Goal: Task Accomplishment & Management: Use online tool/utility

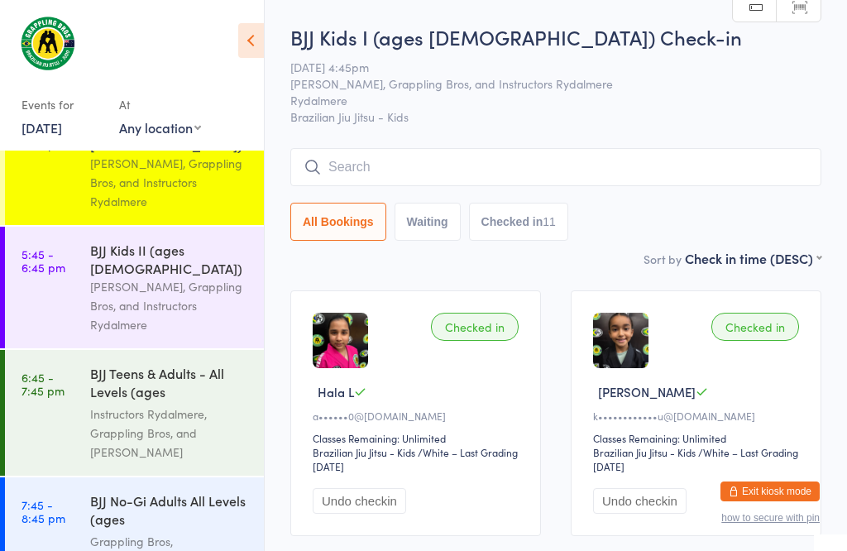
scroll to position [294, 0]
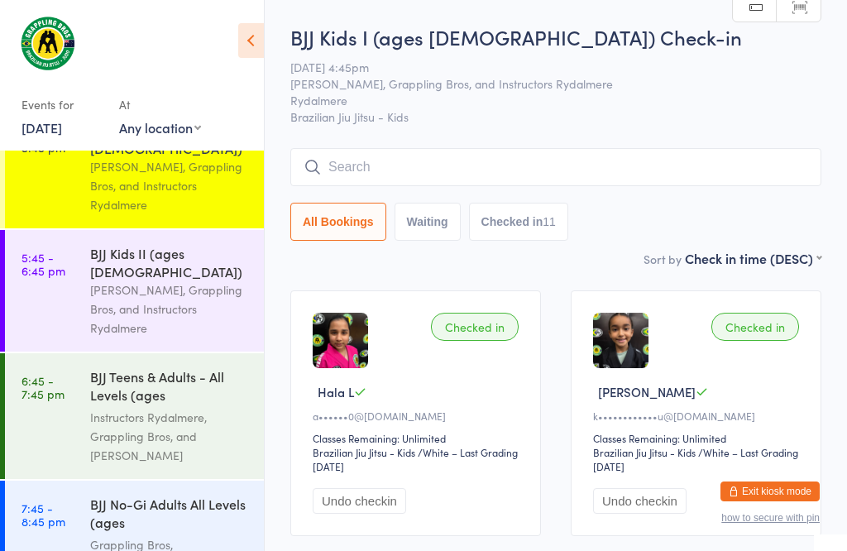
click at [160, 303] on div "[PERSON_NAME], Grappling Bros, and Instructors Rydalmere" at bounding box center [170, 308] width 160 height 57
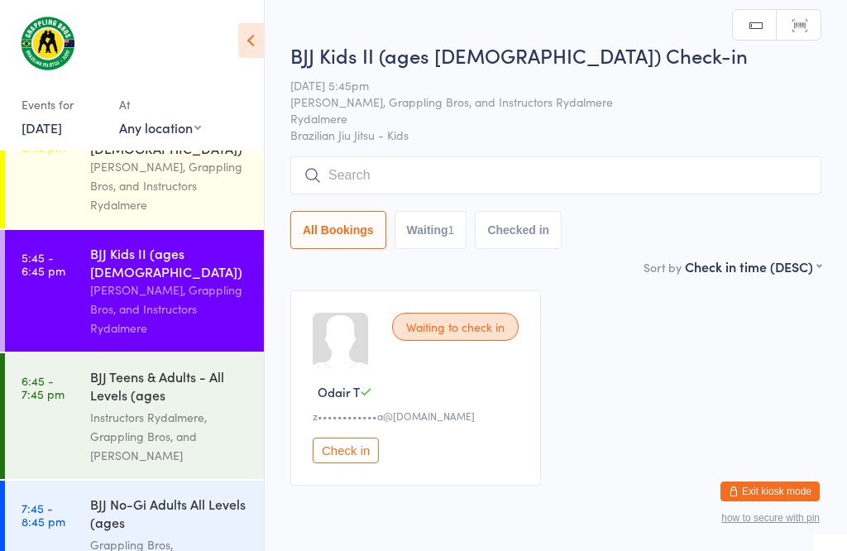
click at [623, 186] on input "search" at bounding box center [555, 175] width 531 height 38
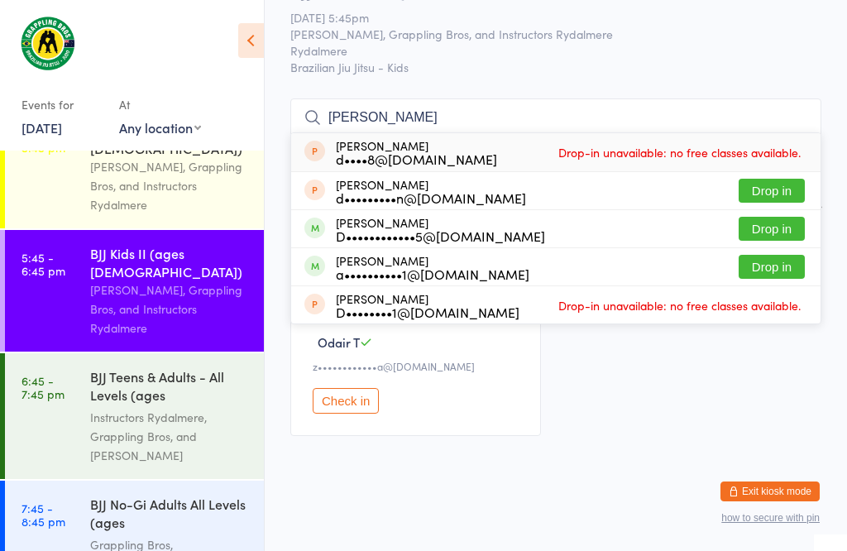
scroll to position [151, 0]
type input "[PERSON_NAME]"
click at [316, 217] on span at bounding box center [314, 227] width 21 height 21
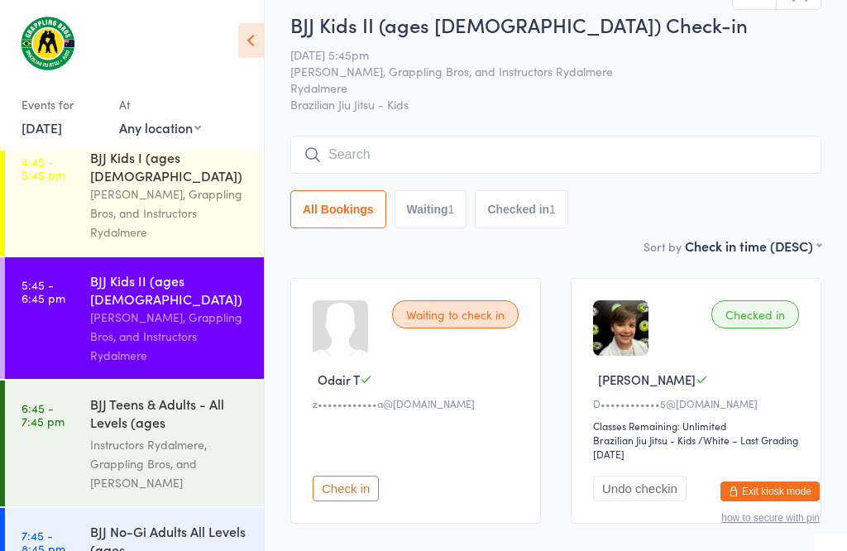
scroll to position [13, 0]
click at [147, 148] on div "BJJ Kids I (ages [DEMOGRAPHIC_DATA])" at bounding box center [170, 166] width 160 height 36
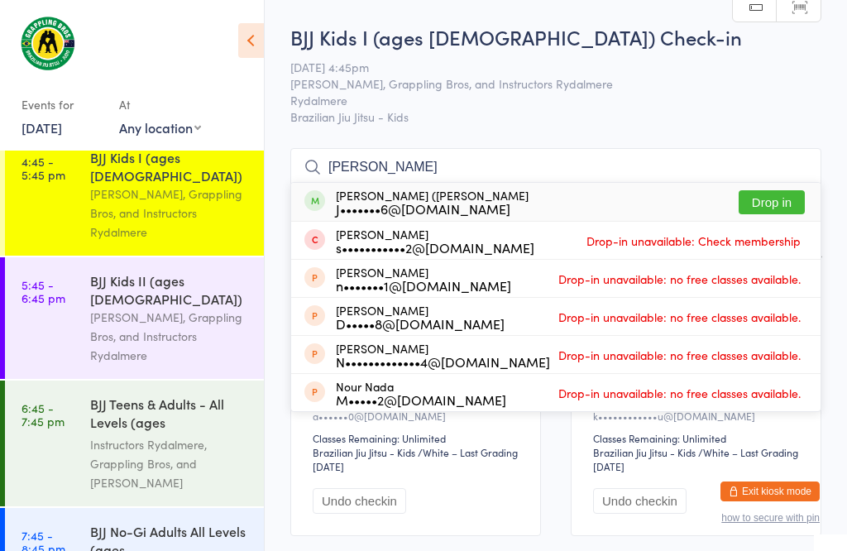
type input "[PERSON_NAME]"
click at [768, 193] on button "Drop in" at bounding box center [771, 202] width 66 height 24
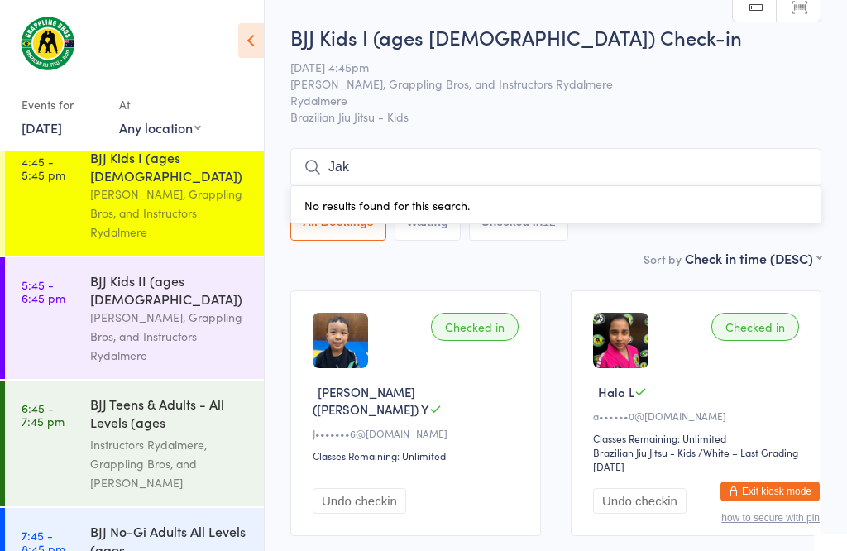
type input "[PERSON_NAME]"
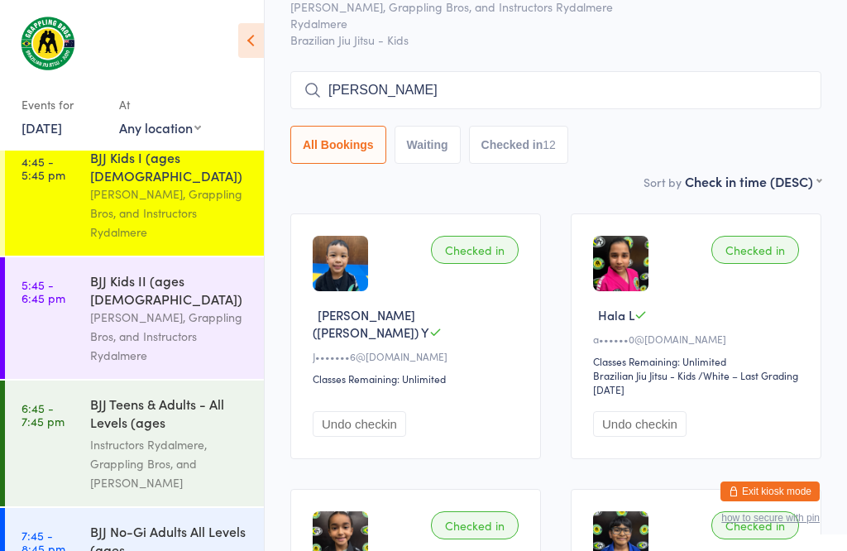
scroll to position [101, 0]
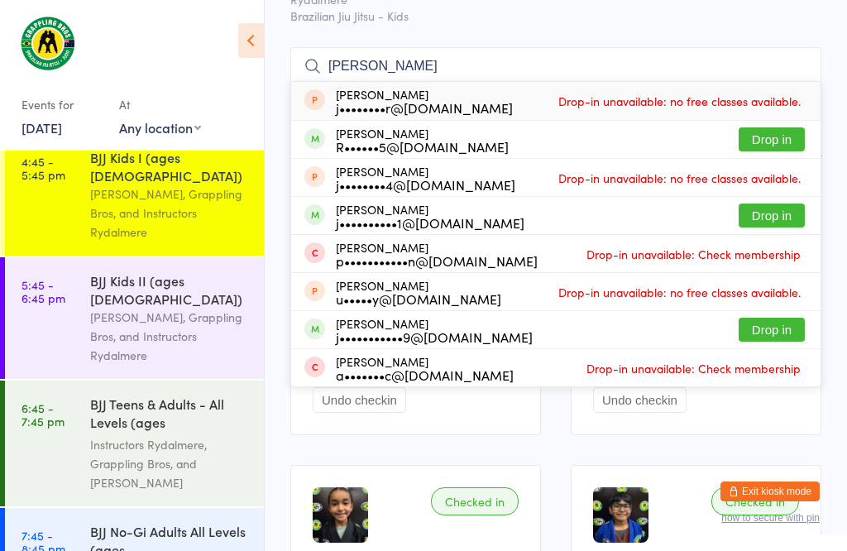
click at [224, 271] on div "BJJ Kids II (ages [DEMOGRAPHIC_DATA])" at bounding box center [170, 289] width 160 height 36
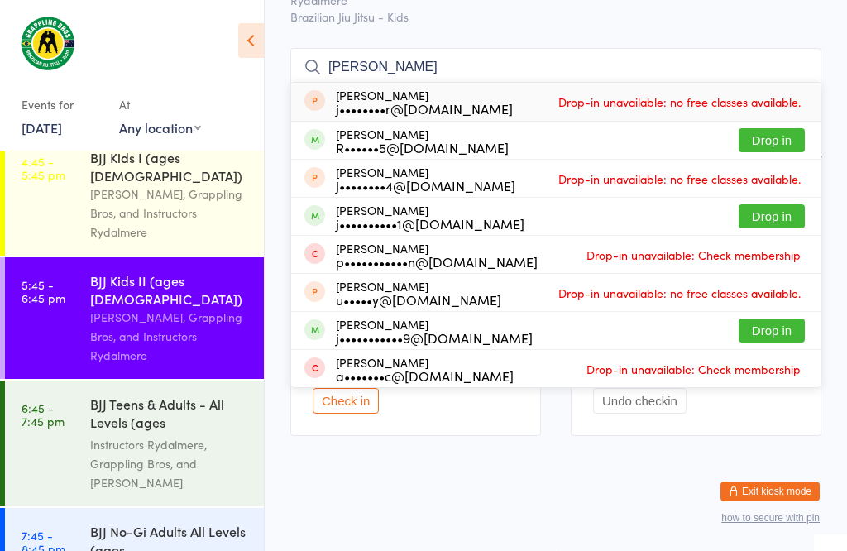
scroll to position [187, 0]
type input "[PERSON_NAME]"
click at [768, 128] on button "Drop in" at bounding box center [771, 140] width 66 height 24
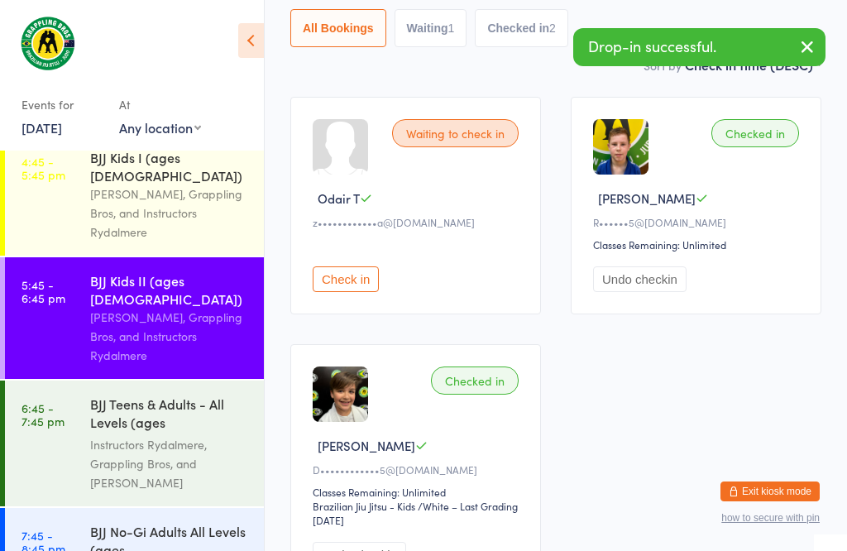
scroll to position [195, 0]
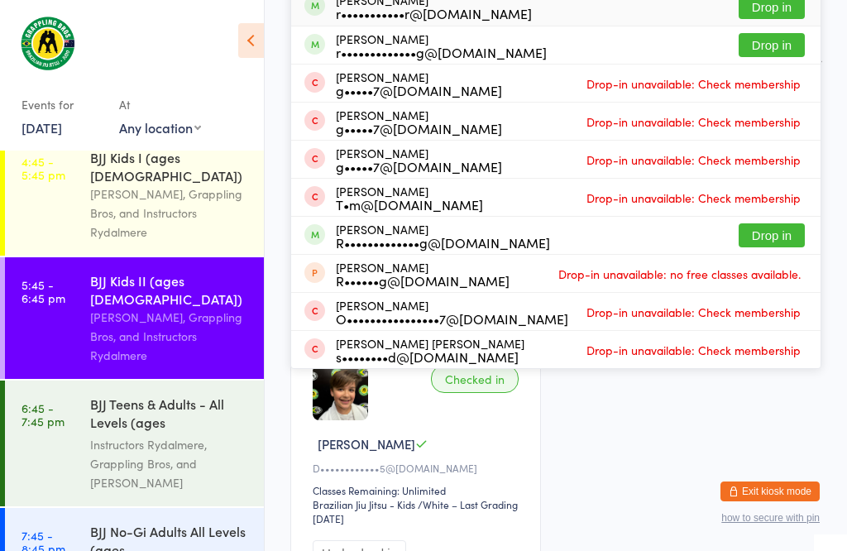
type input "[PERSON_NAME]"
click at [776, 14] on button "Drop in" at bounding box center [771, 7] width 66 height 24
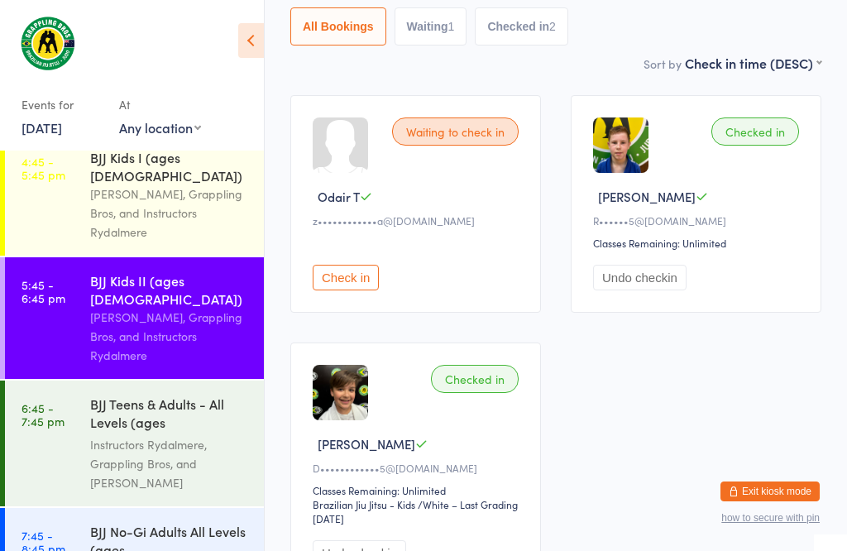
scroll to position [32, 0]
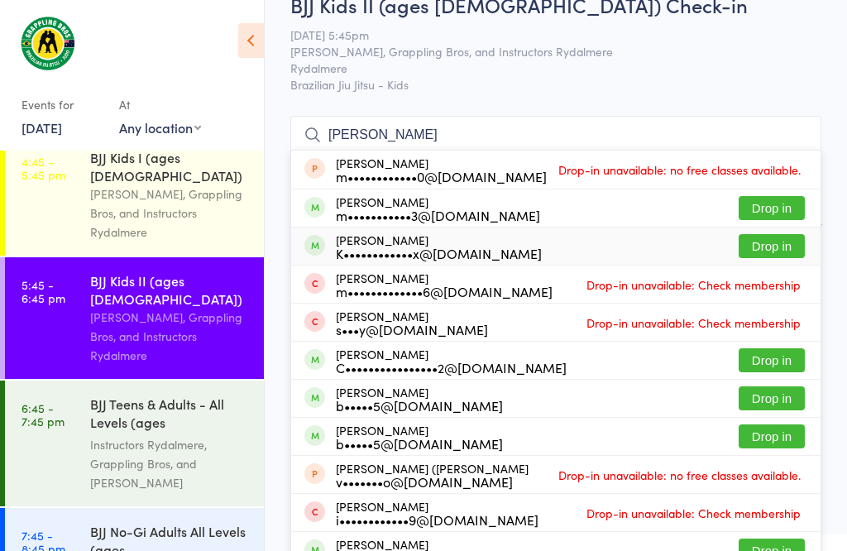
type input "[PERSON_NAME]"
click at [767, 246] on button "Drop in" at bounding box center [771, 246] width 66 height 24
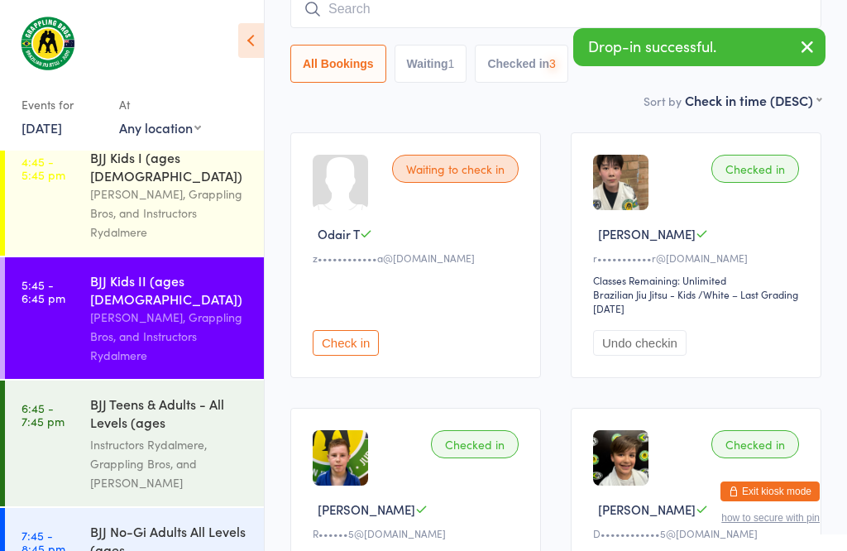
scroll to position [170, 0]
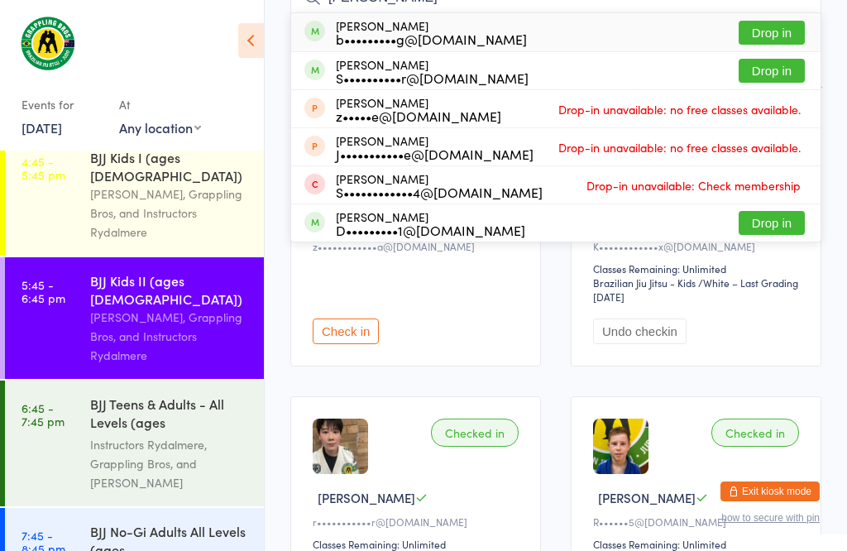
type input "[PERSON_NAME]"
click at [791, 22] on button "Drop in" at bounding box center [771, 33] width 66 height 24
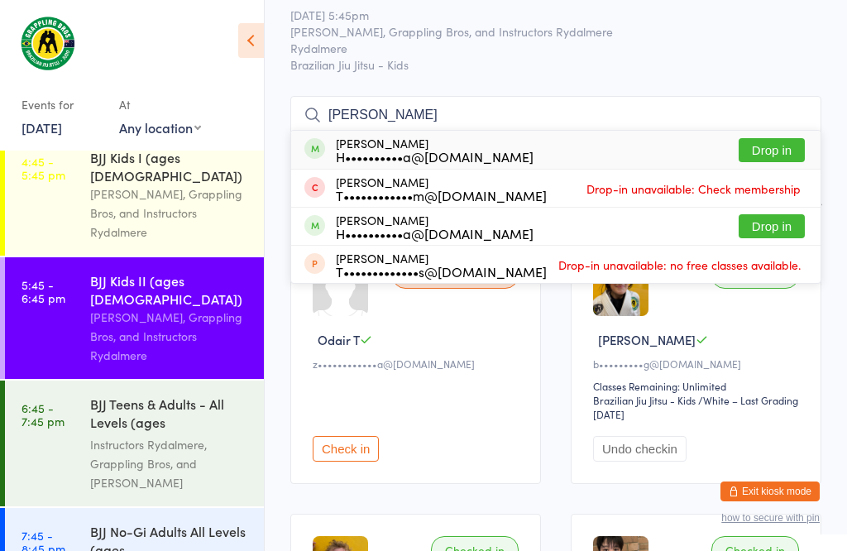
scroll to position [49, 0]
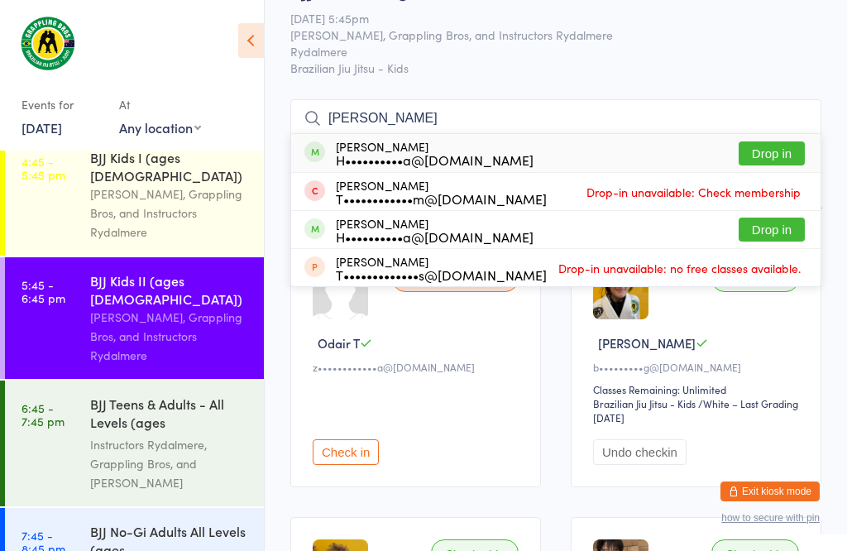
type input "[PERSON_NAME]"
click at [784, 161] on button "Drop in" at bounding box center [771, 153] width 66 height 24
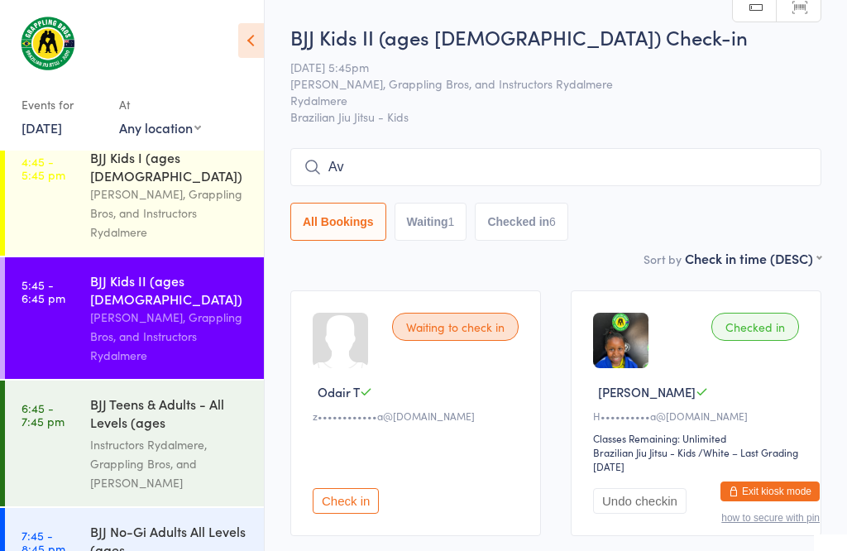
scroll to position [0, 0]
type input "Avril"
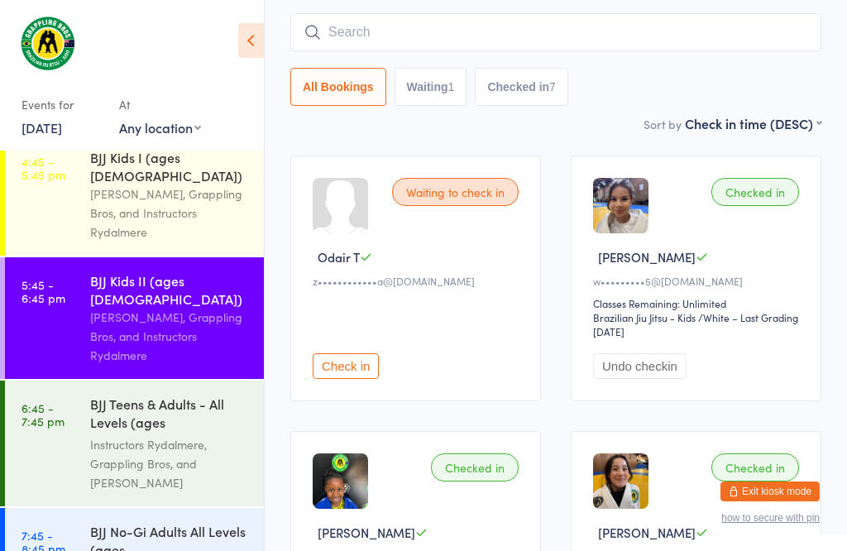
scroll to position [136, 0]
click at [167, 435] on div "Instructors Rydalmere, Grappling Bros, and [PERSON_NAME]" at bounding box center [170, 463] width 160 height 57
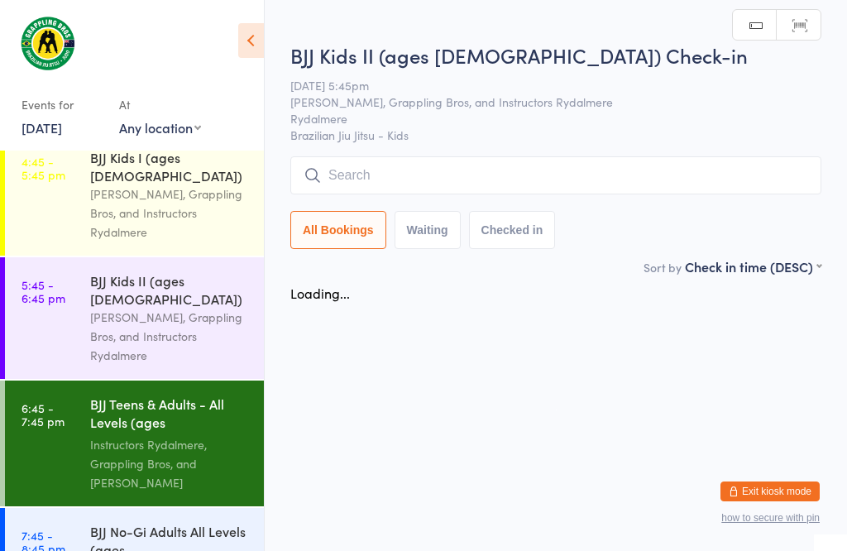
scroll to position [1, 0]
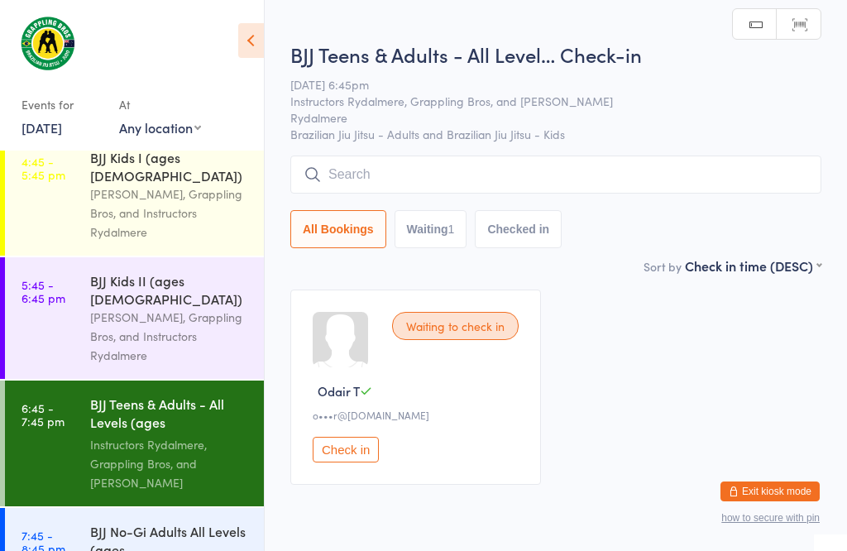
click at [213, 308] on div "[PERSON_NAME], Grappling Bros, and Instructors Rydalmere" at bounding box center [170, 336] width 160 height 57
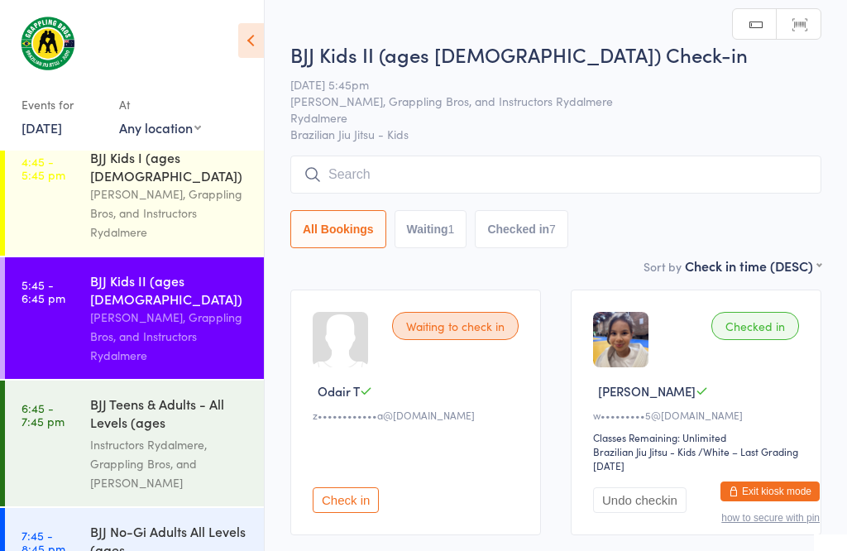
click at [461, 174] on input "search" at bounding box center [555, 174] width 531 height 38
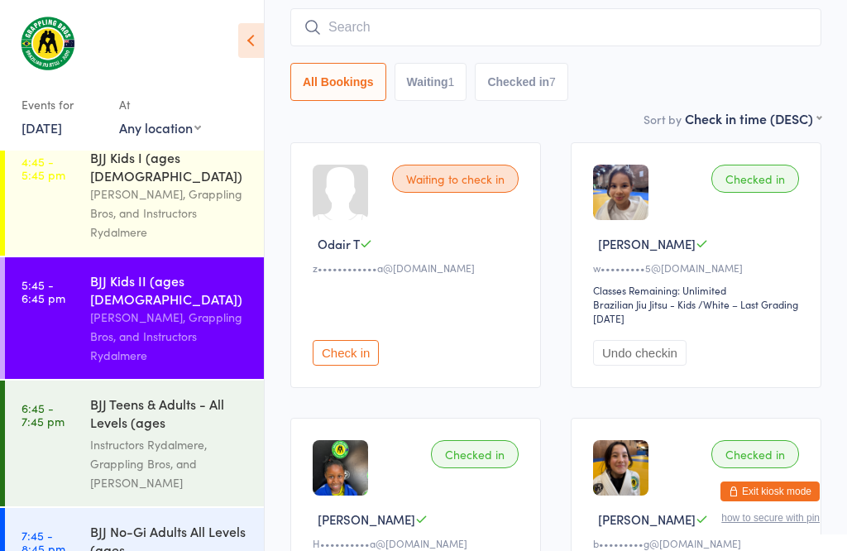
scroll to position [158, 0]
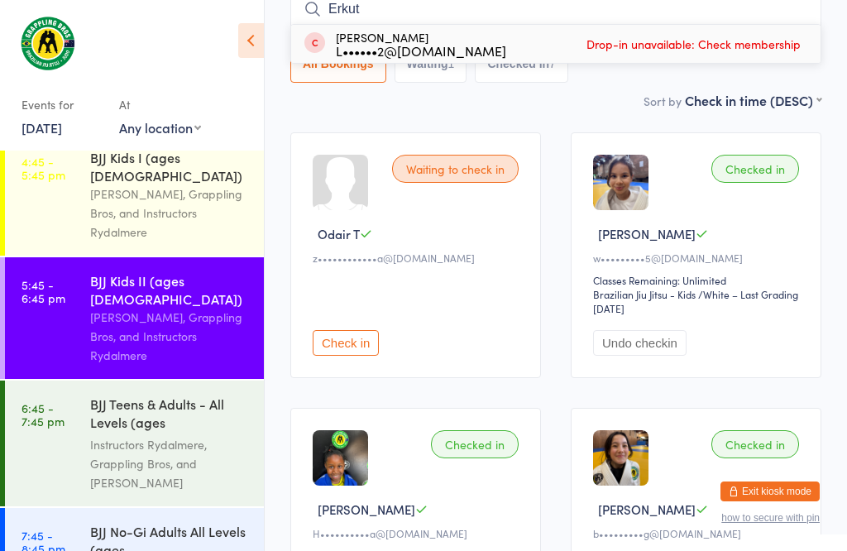
type input "Erkut"
click at [407, 31] on div "[PERSON_NAME] L••••••2@[DOMAIN_NAME]" at bounding box center [421, 44] width 170 height 26
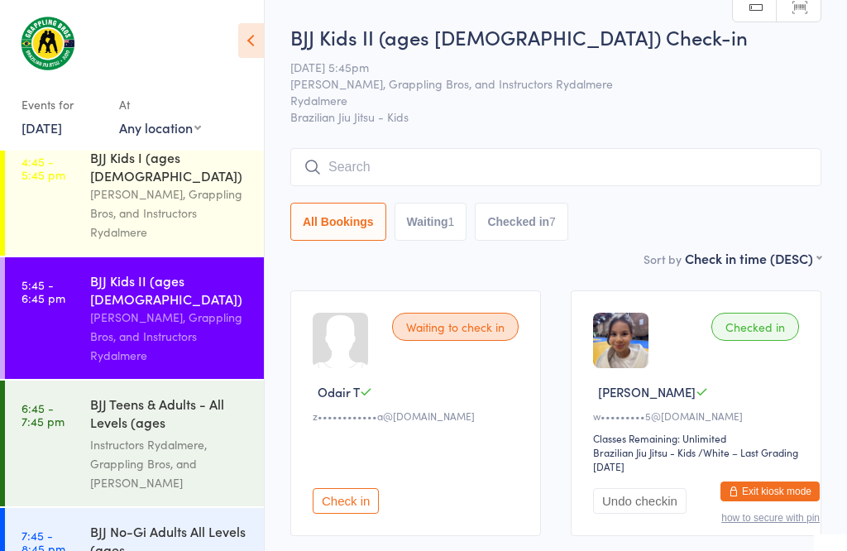
scroll to position [0, 0]
click at [415, 155] on input "search" at bounding box center [555, 167] width 531 height 38
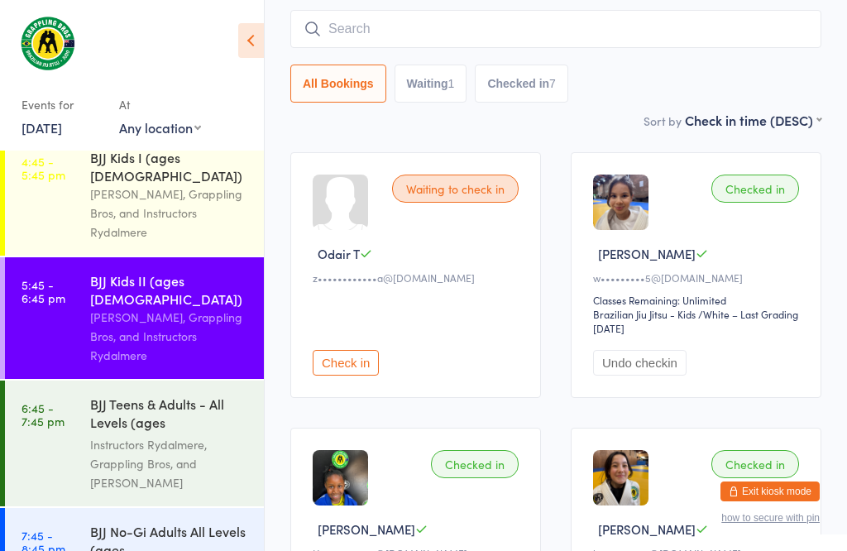
scroll to position [150, 0]
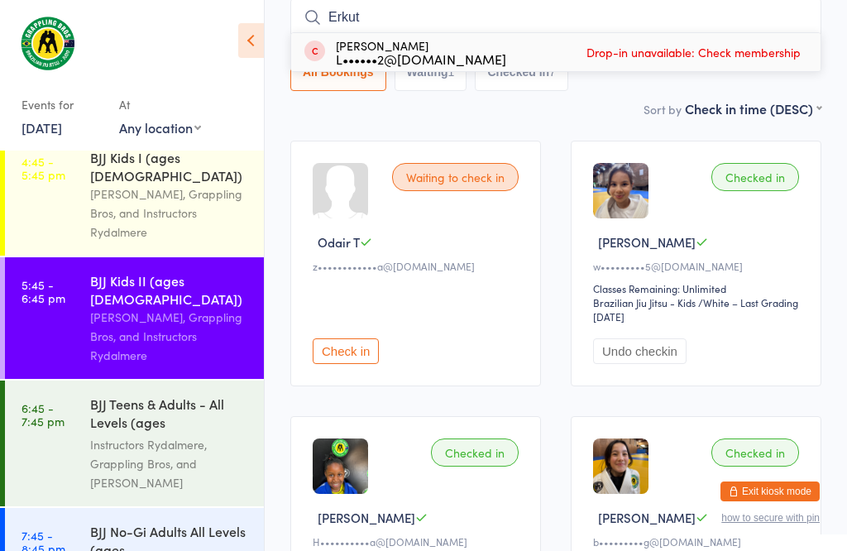
click at [404, 27] on input "Erkut" at bounding box center [555, 17] width 531 height 38
type input "E"
